Goal: Task Accomplishment & Management: Complete application form

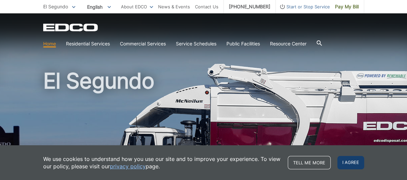
click at [358, 162] on span "I agree" at bounding box center [350, 162] width 27 height 13
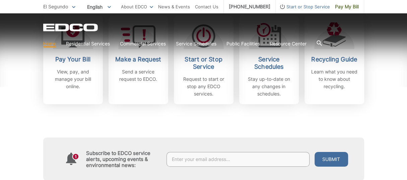
scroll to position [234, 0]
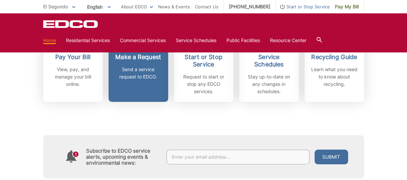
click at [132, 77] on p "Send a service request to EDCO." at bounding box center [138, 73] width 50 height 15
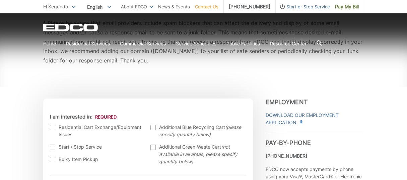
scroll to position [167, 0]
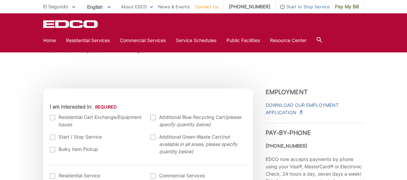
click at [51, 149] on div at bounding box center [52, 149] width 5 height 5
click at [0, 0] on input "Bulky Item Pickup" at bounding box center [0, 0] width 0 height 0
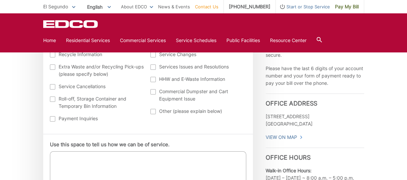
scroll to position [335, 0]
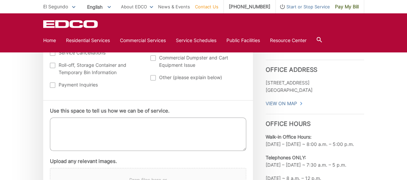
click at [100, 125] on textarea "Use this space to tell us how we can be of service." at bounding box center [148, 134] width 196 height 33
drag, startPoint x: 142, startPoint y: 144, endPoint x: 132, endPoint y: 185, distance: 41.7
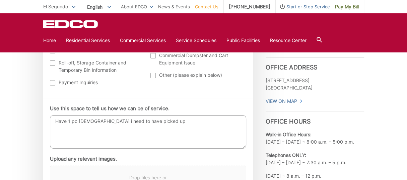
click at [99, 123] on textarea "Have 1 pc ottoman i need to have picked up" at bounding box center [148, 131] width 196 height 33
click at [152, 123] on textarea "Have 1 pc ottoman I need to have picked up" at bounding box center [148, 131] width 196 height 33
click at [95, 123] on textarea "Have 1 pc ottoman I need to have picked up" at bounding box center [148, 131] width 196 height 33
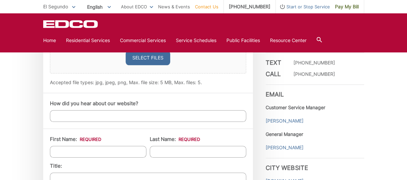
scroll to position [504, 0]
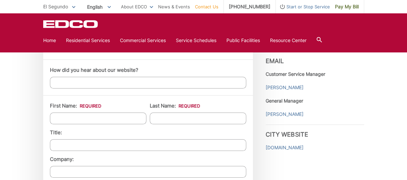
type textarea "Have 1 pc ottoman I need to have picked up"
click at [75, 117] on input "First Name: *" at bounding box center [98, 119] width 96 height 12
type input "israel"
type input "[PERSON_NAME]"
type input "[STREET_ADDRESS]"
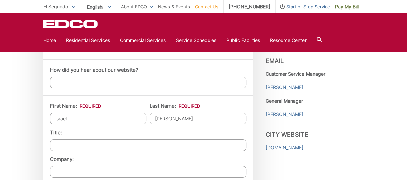
type input "[GEOGRAPHIC_DATA]"
type input "91932"
type input "6199573312"
type input "[EMAIL_ADDRESS][DOMAIN_NAME]"
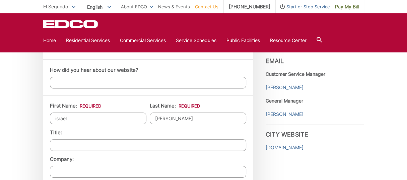
type input "[PHONE_NUMBER]"
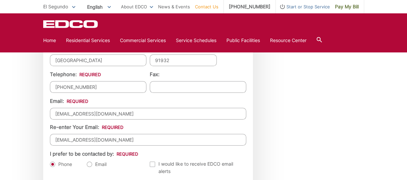
scroll to position [705, 0]
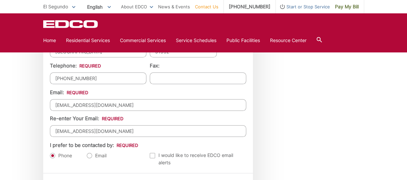
click at [89, 153] on label "Email" at bounding box center [97, 156] width 20 height 7
radio input "true"
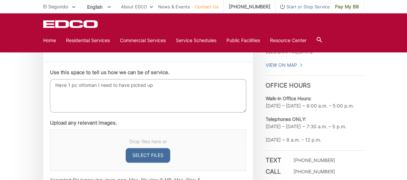
scroll to position [370, 0]
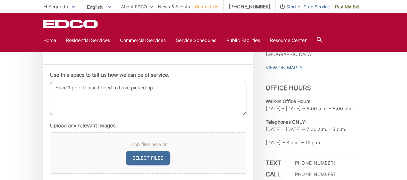
click at [55, 89] on textarea "Have 1 pc ottoman I need to have picked up" at bounding box center [148, 98] width 196 height 33
click at [59, 89] on textarea "Have 1 pc ottoman I need to have picked up" at bounding box center [148, 98] width 196 height 33
click at [57, 88] on textarea "i have 1 pc ottoman I need to have picked up" at bounding box center [148, 98] width 196 height 33
click at [67, 88] on textarea "I have 1 pc ottoman I need to have picked up" at bounding box center [148, 98] width 196 height 33
click at [157, 88] on textarea "I have a 1 pc ottoman I need to have picked up" at bounding box center [148, 98] width 196 height 33
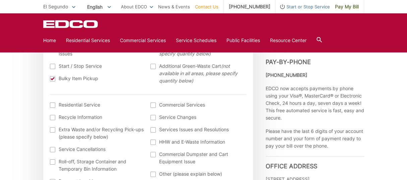
scroll to position [237, 0]
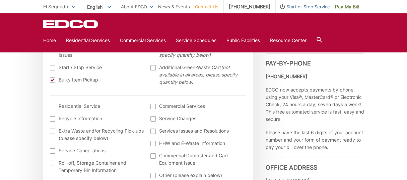
type textarea "I have a 1 pc ottoman I need to have picked up."
click at [74, 8] on icon at bounding box center [73, 7] width 3 height 2
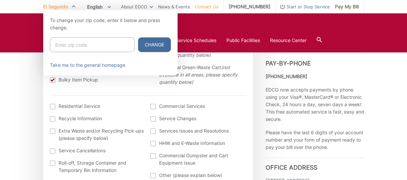
click at [74, 44] on input "Enter zip code" at bounding box center [92, 44] width 85 height 15
type input "91932"
click at [140, 41] on button "Change" at bounding box center [154, 44] width 33 height 15
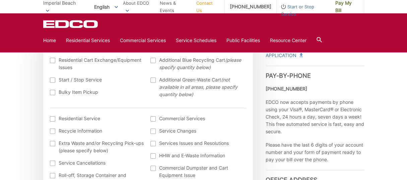
scroll to position [234, 0]
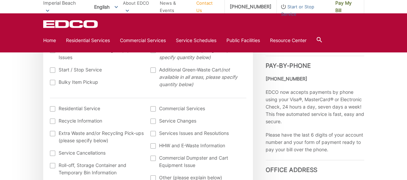
click at [53, 82] on div at bounding box center [52, 82] width 5 height 5
click at [0, 0] on input "Bulky Item Pickup" at bounding box center [0, 0] width 0 height 0
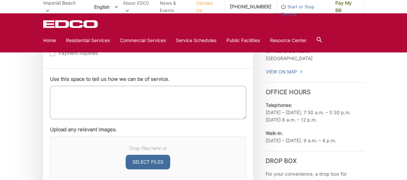
scroll to position [368, 0]
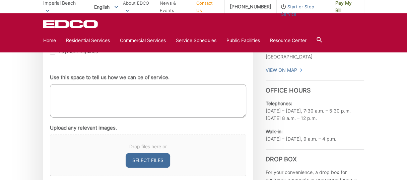
click at [69, 94] on textarea "Use this space to tell us how we can be of service." at bounding box center [148, 100] width 196 height 33
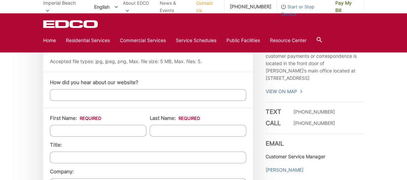
scroll to position [502, 0]
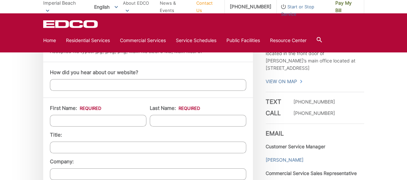
type textarea "I have a 1 pc ottoman I need to have picked up."
click at [83, 122] on input "First Name: *" at bounding box center [98, 121] width 96 height 12
type input "israel"
type input "[PERSON_NAME]"
type input "[STREET_ADDRESS]"
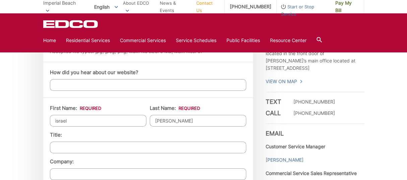
type input "[GEOGRAPHIC_DATA]"
type input "91932"
type input "6199573312"
type input "[EMAIL_ADDRESS][DOMAIN_NAME]"
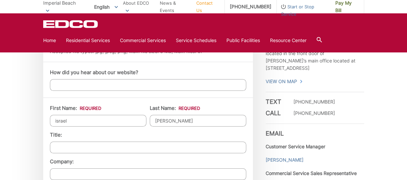
type input "[PHONE_NUMBER]"
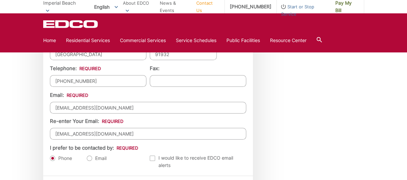
scroll to position [736, 0]
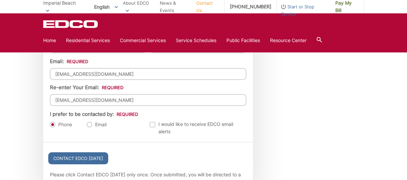
click at [92, 122] on label "Email" at bounding box center [97, 124] width 20 height 7
radio input "true"
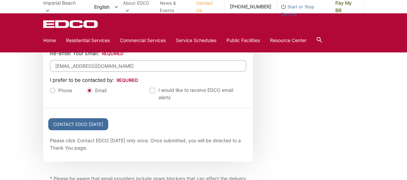
scroll to position [780, 0]
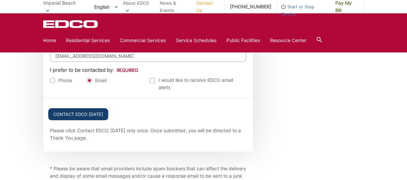
click at [77, 110] on input "Contact EDCO [DATE]" at bounding box center [78, 114] width 60 height 12
